Goal: Information Seeking & Learning: Understand process/instructions

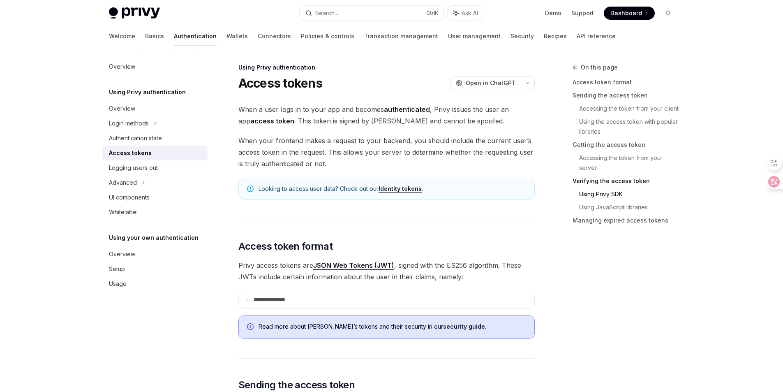
scroll to position [1397, 0]
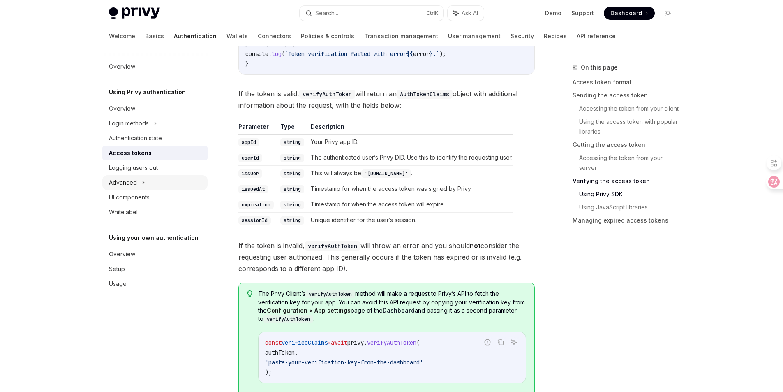
click at [132, 185] on div "Advanced" at bounding box center [123, 183] width 28 height 10
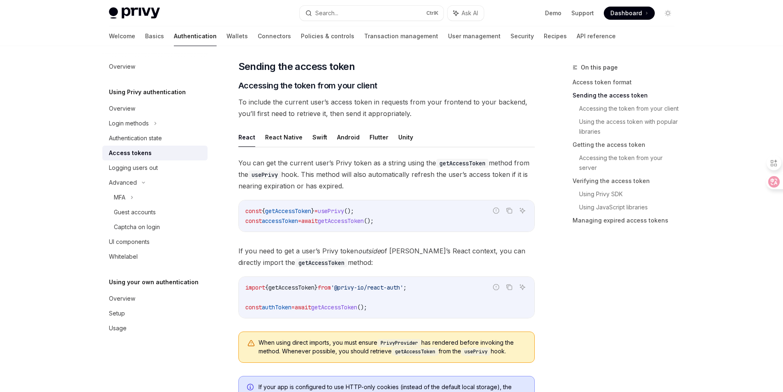
scroll to position [288, 0]
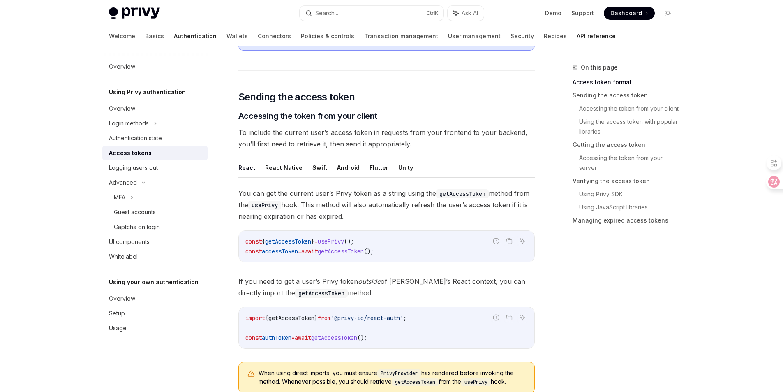
click at [577, 38] on link "API reference" at bounding box center [596, 36] width 39 height 20
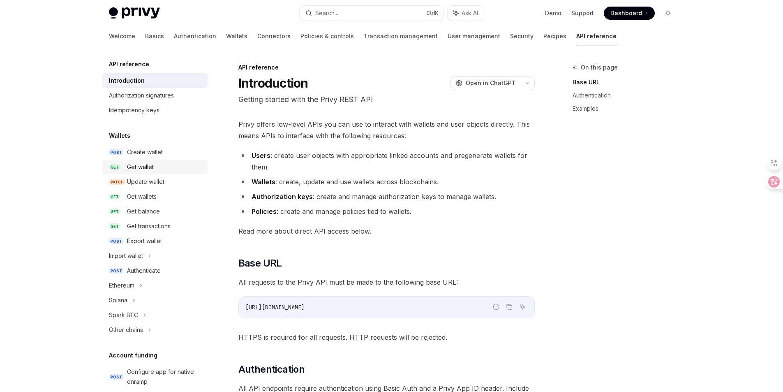
click at [144, 168] on div "Get wallet" at bounding box center [140, 167] width 27 height 10
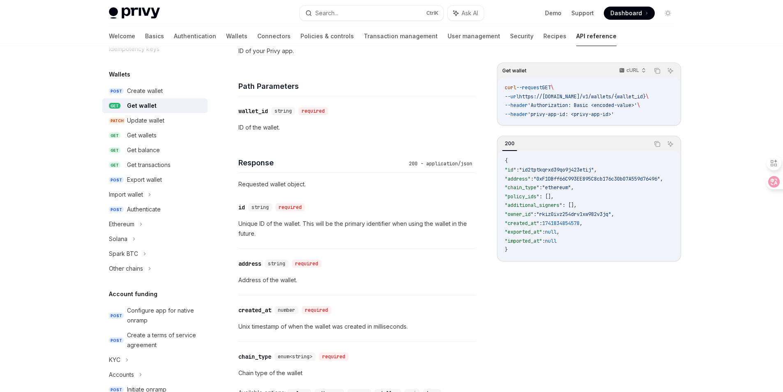
scroll to position [20, 0]
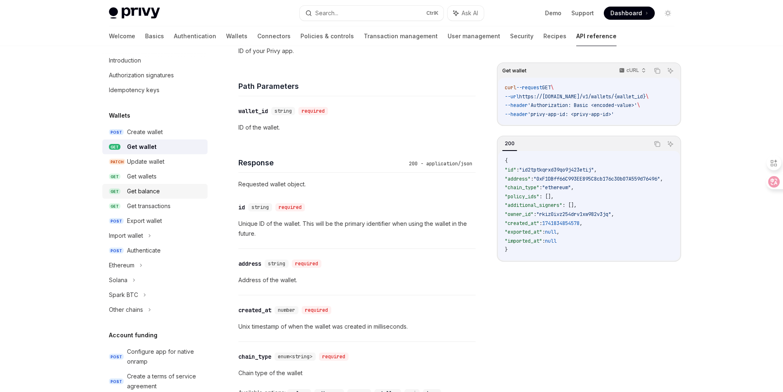
click at [137, 193] on div "Get balance" at bounding box center [143, 191] width 33 height 10
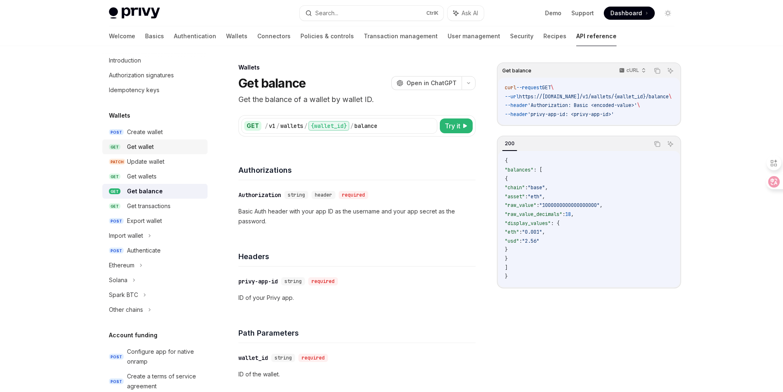
click at [142, 150] on div "Get wallet" at bounding box center [140, 147] width 27 height 10
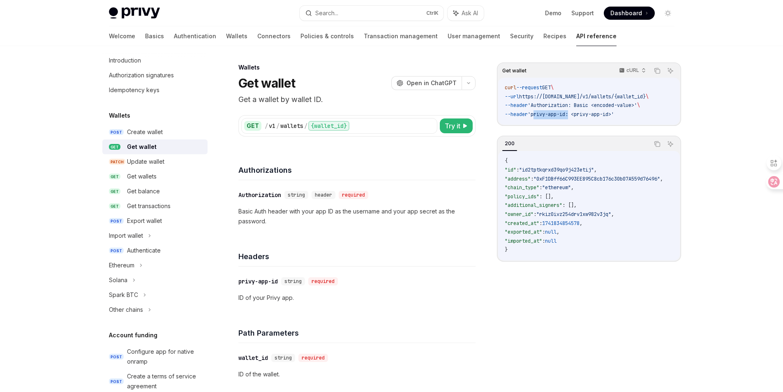
drag, startPoint x: 575, startPoint y: 113, endPoint x: 540, endPoint y: 118, distance: 34.9
click at [540, 118] on code "curl --request GET \ --url https://[DOMAIN_NAME]/v1/wallets/{wallet_id} \ --hea…" at bounding box center [589, 100] width 169 height 35
copy span "privy-app-id"
click at [157, 77] on div "Authorization signatures" at bounding box center [141, 75] width 65 height 10
type textarea "*"
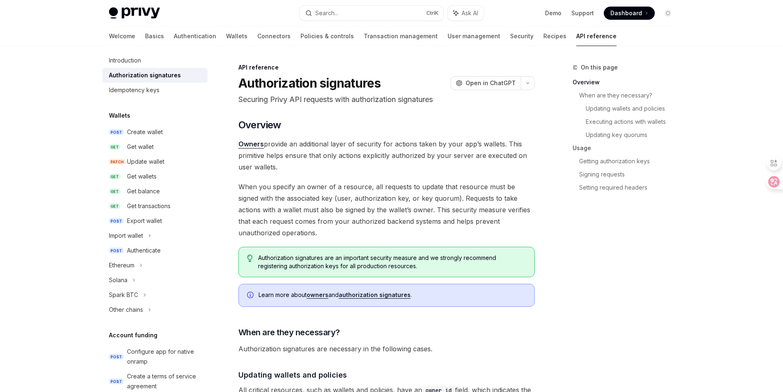
click at [562, 356] on div "On this page Overview When are they necessary? Updating wallets and policies Ex…" at bounding box center [618, 226] width 125 height 329
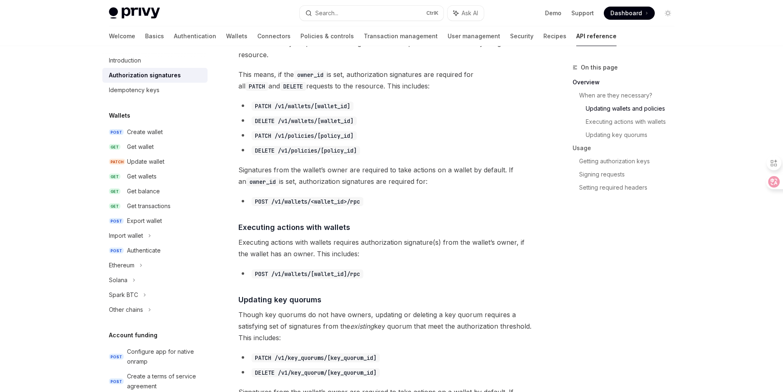
scroll to position [370, 0]
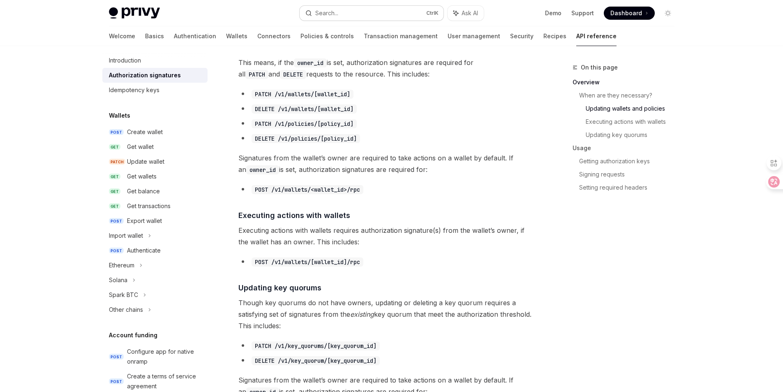
click at [370, 9] on button "Search... Ctrl K" at bounding box center [372, 13] width 144 height 15
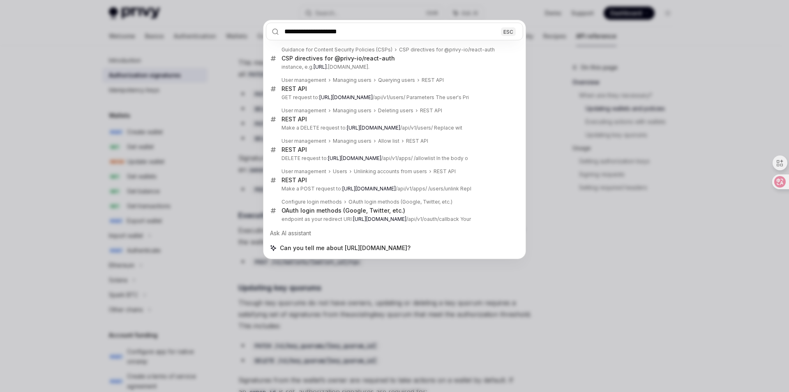
type input "**********"
click at [549, 105] on div "**********" at bounding box center [394, 196] width 789 height 392
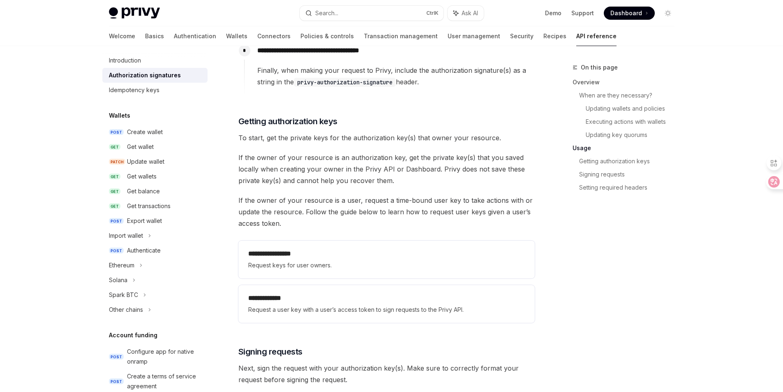
scroll to position [986, 0]
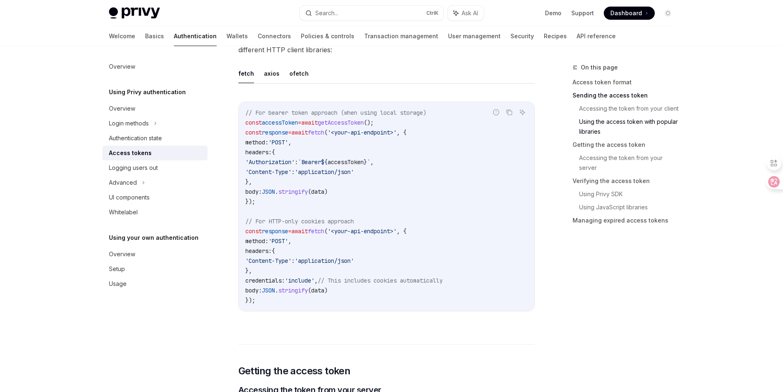
scroll to position [761, 0]
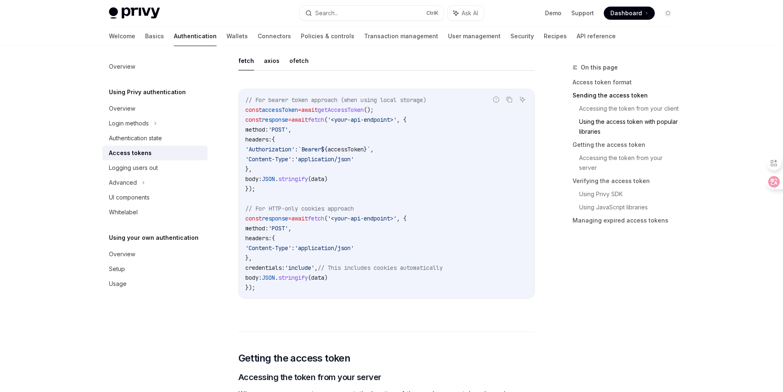
click at [673, 257] on div "On this page Access token format Sending the access token Accessing the token f…" at bounding box center [618, 226] width 125 height 329
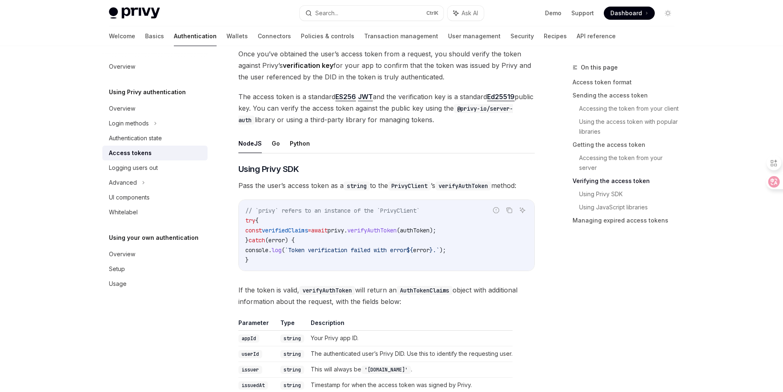
scroll to position [1213, 0]
click at [274, 144] on button "Go" at bounding box center [276, 143] width 8 height 19
type textarea "*"
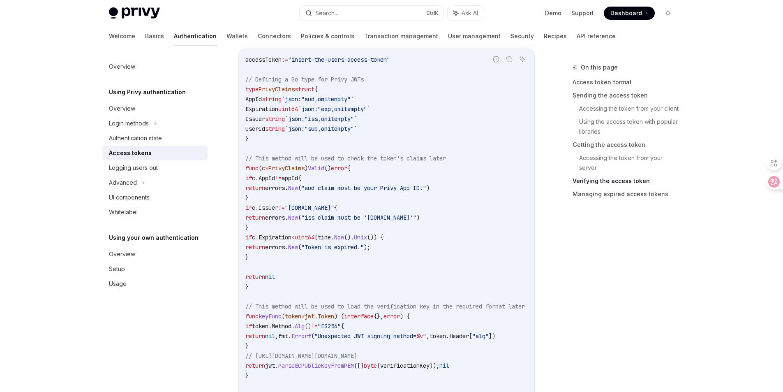
scroll to position [1476, 0]
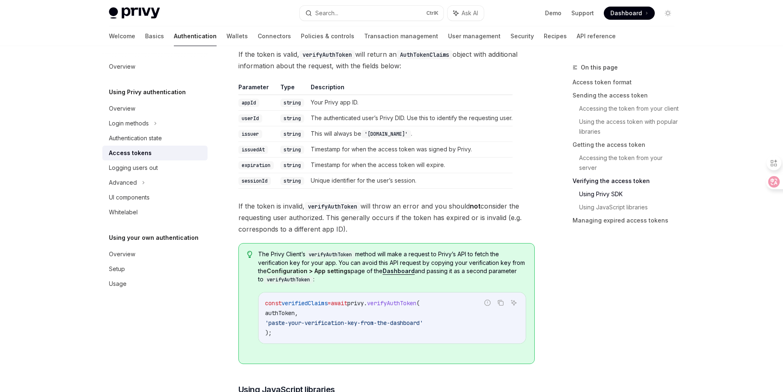
scroll to position [1274, 0]
